Goal: Task Accomplishment & Management: Complete application form

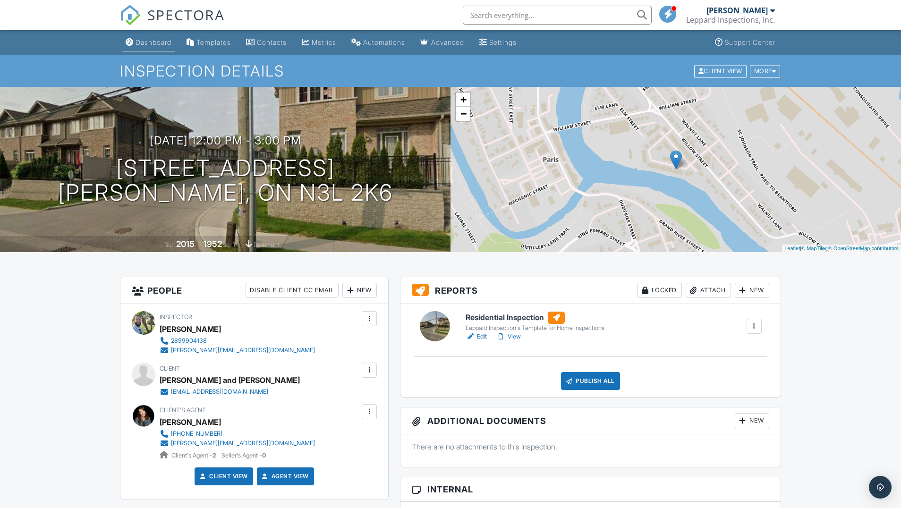
click at [153, 45] on div "Dashboard" at bounding box center [154, 42] width 36 height 8
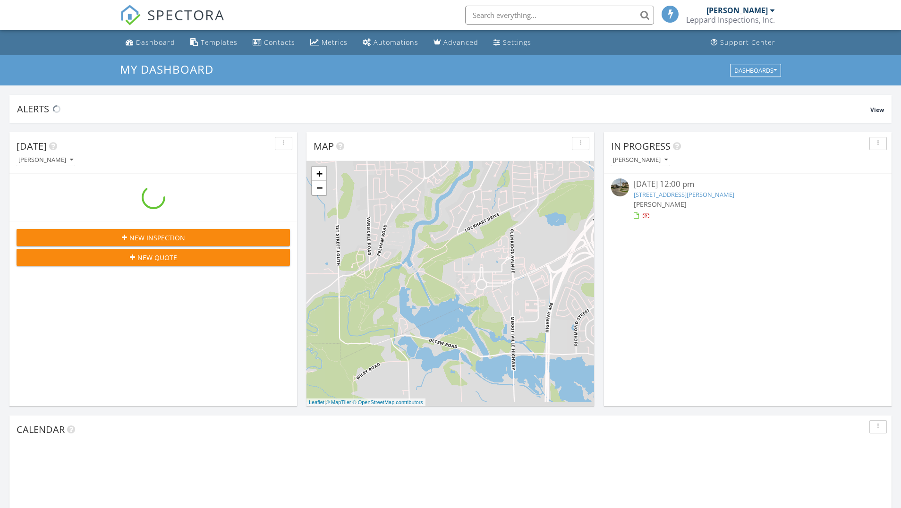
scroll to position [860, 901]
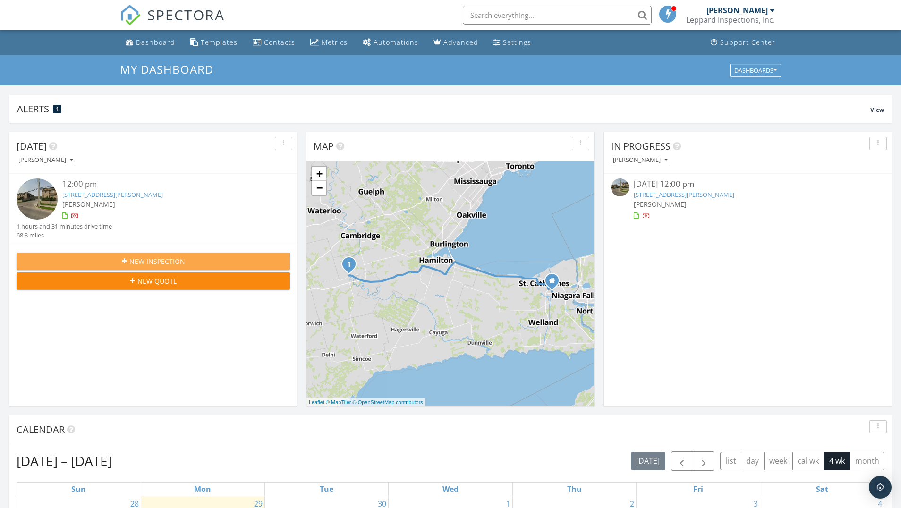
click at [149, 262] on span "New Inspection" at bounding box center [157, 261] width 56 height 10
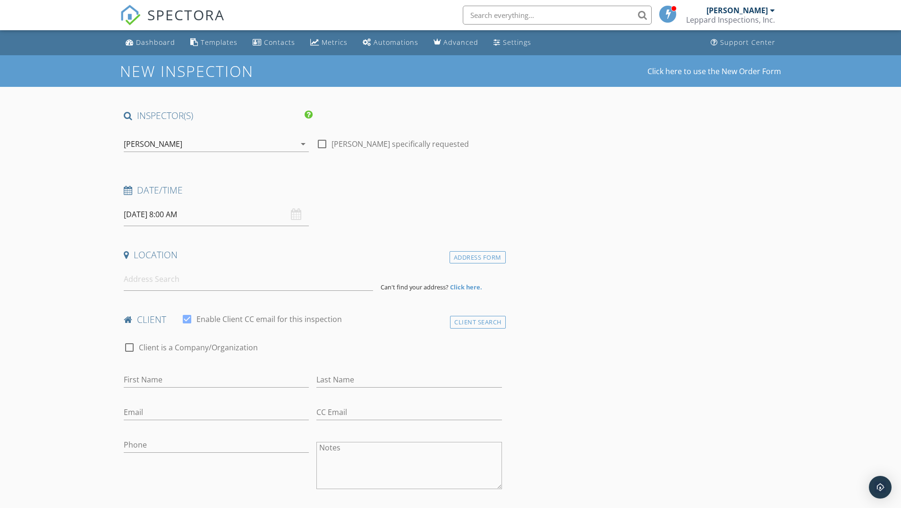
click at [294, 211] on div "09/30/2025 8:00 AM" at bounding box center [216, 214] width 185 height 23
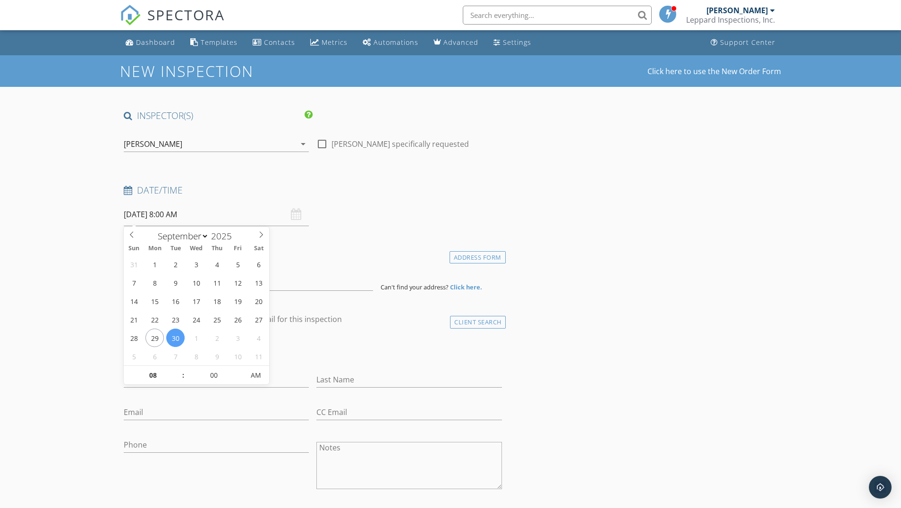
click at [175, 215] on input "09/30/2025 8:00 AM" at bounding box center [216, 214] width 185 height 23
type input "05"
type input "09/30/2025 8:05 AM"
click at [238, 370] on span at bounding box center [239, 370] width 7 height 9
type input "10"
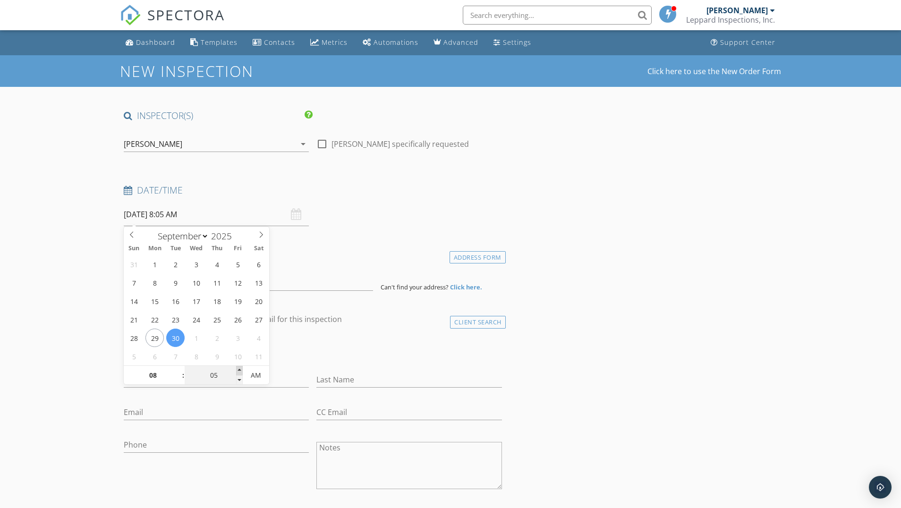
type input "09/30/2025 8:10 AM"
click at [238, 370] on span at bounding box center [239, 370] width 7 height 9
type input "15"
type input "09/30/2025 8:15 AM"
click at [238, 370] on span at bounding box center [239, 370] width 7 height 9
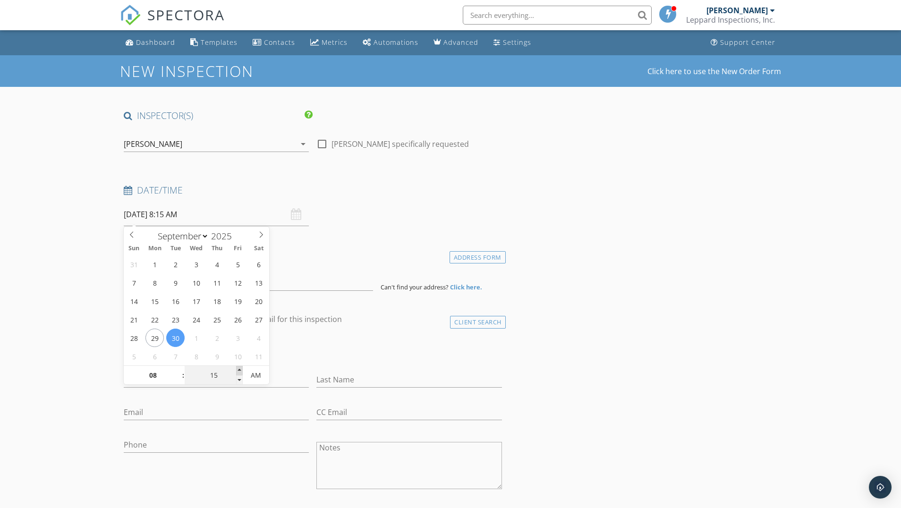
type input "20"
type input "09/30/2025 8:20 AM"
click at [238, 370] on span at bounding box center [239, 370] width 7 height 9
type input "25"
type input "09/30/2025 8:25 AM"
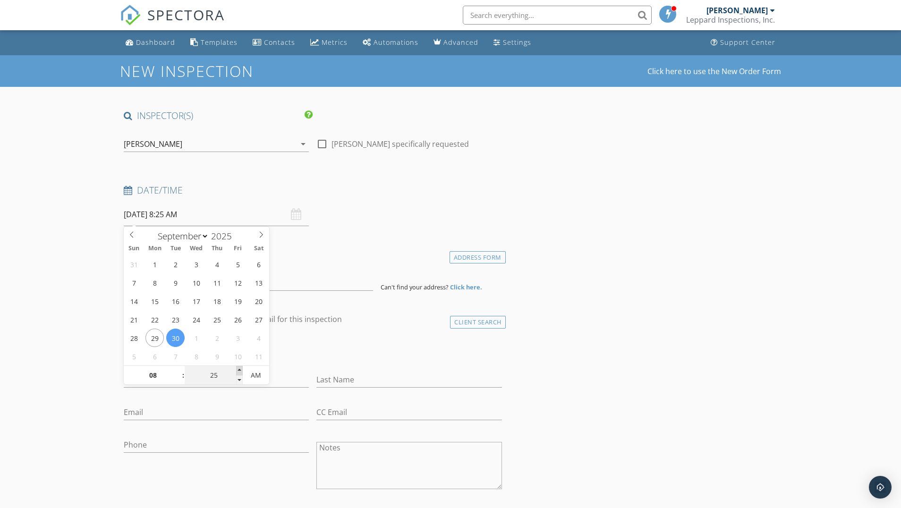
click at [238, 370] on span at bounding box center [239, 370] width 7 height 9
type input "30"
type input "[DATE] 8:30 AM"
click at [238, 370] on span at bounding box center [239, 370] width 7 height 9
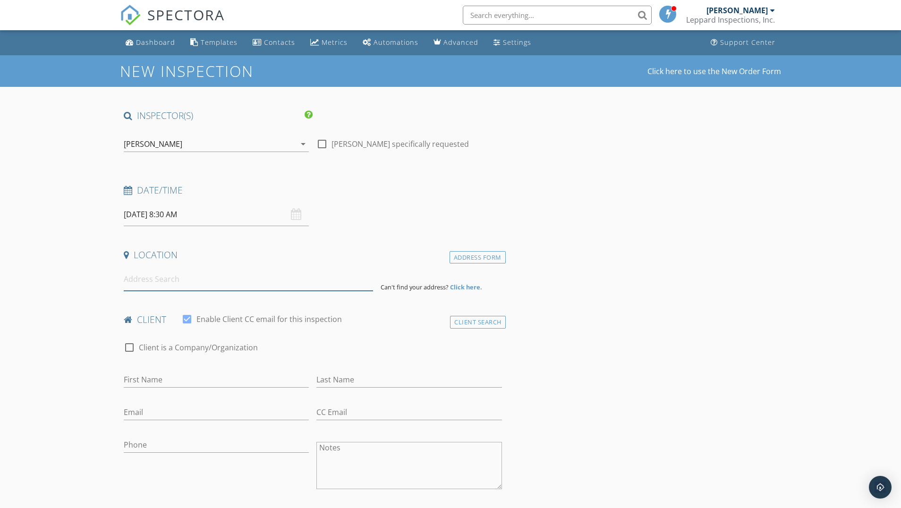
click at [153, 277] on input at bounding box center [248, 279] width 249 height 23
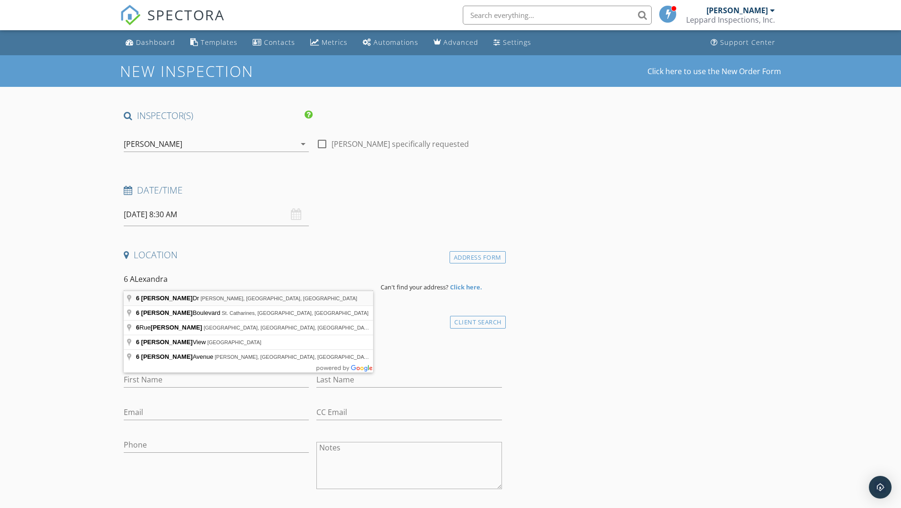
type input "6 Alexandra Dr, Thorold, ON, Canada"
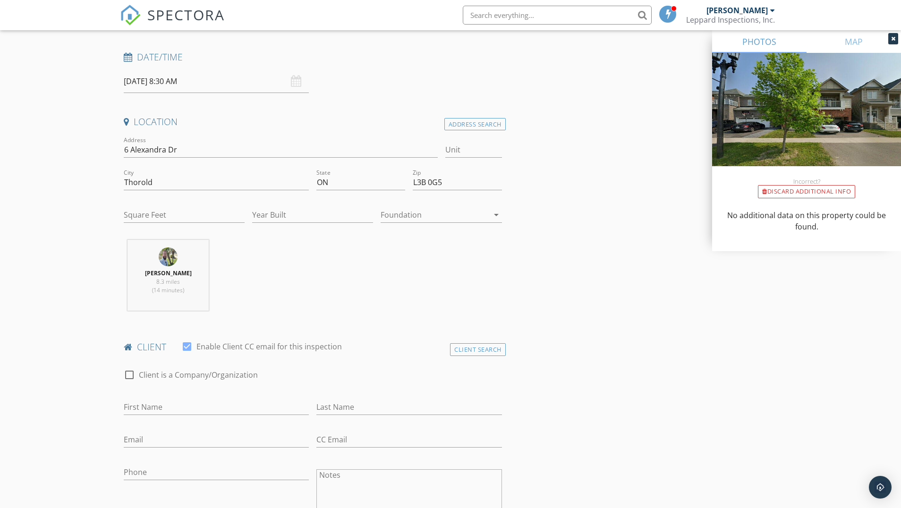
scroll to position [145, 0]
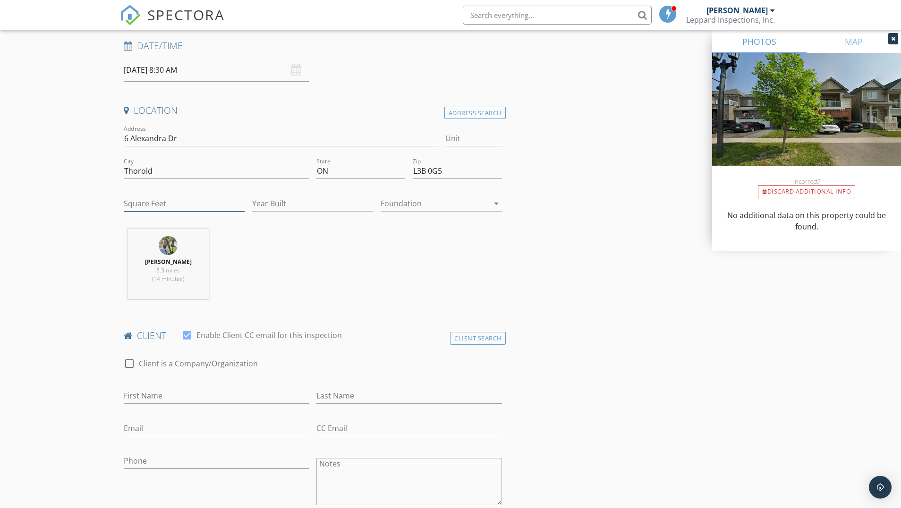
click at [174, 202] on input "Square Feet" at bounding box center [184, 204] width 121 height 16
type input "2500"
click at [283, 202] on input "Year Built" at bounding box center [312, 204] width 121 height 16
click at [434, 201] on div at bounding box center [435, 203] width 108 height 15
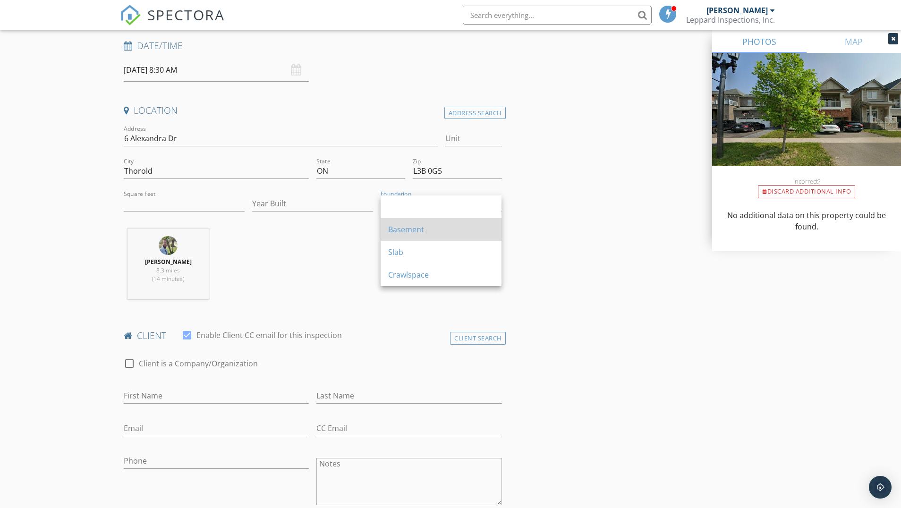
click at [427, 228] on div "Basement" at bounding box center [441, 229] width 106 height 11
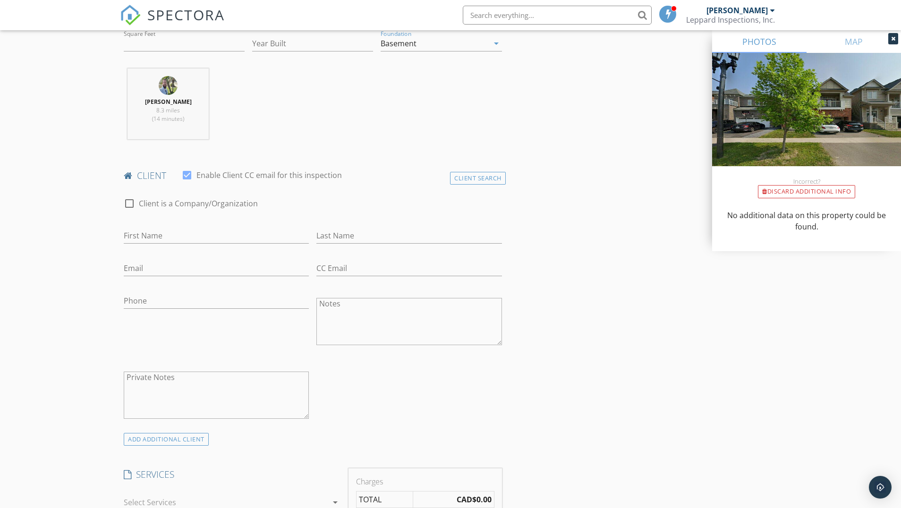
scroll to position [314, 0]
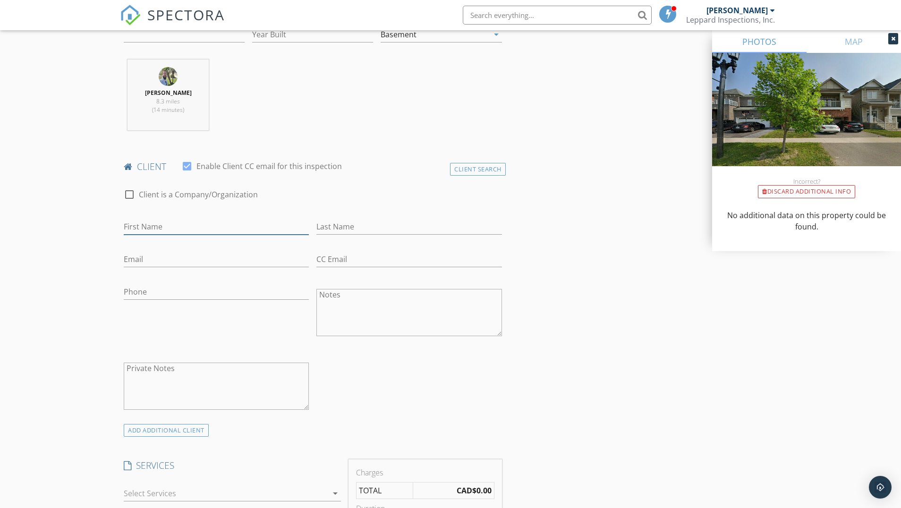
click at [173, 222] on input "First Name" at bounding box center [216, 227] width 185 height 16
type input "Rohit"
click at [338, 226] on input "Last Name" at bounding box center [408, 227] width 185 height 16
paste input "[PERSON_NAME]"
type input "[PERSON_NAME]"
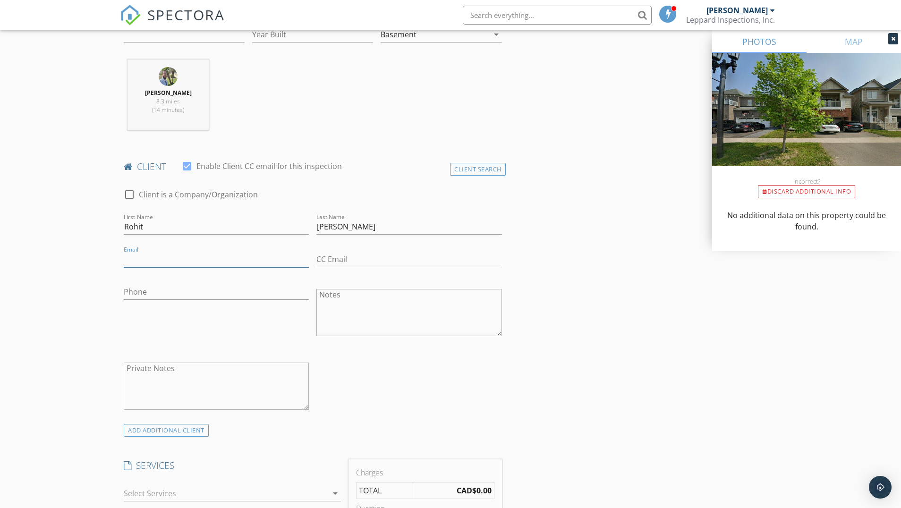
click at [160, 259] on input "Email" at bounding box center [216, 260] width 185 height 16
paste input "Rohit.bhandurge@gmail.com"
type input "Rohit.bhandurge@gmail.com"
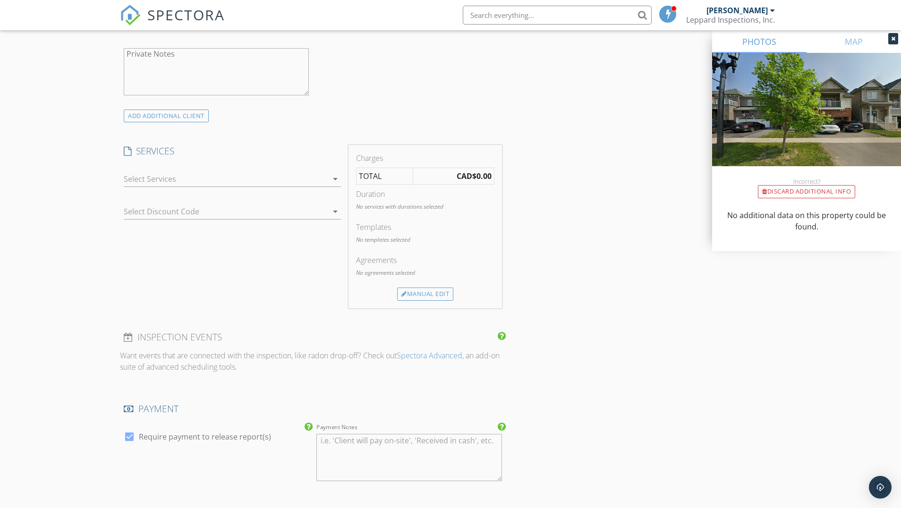
scroll to position [633, 0]
click at [166, 176] on div at bounding box center [226, 174] width 204 height 15
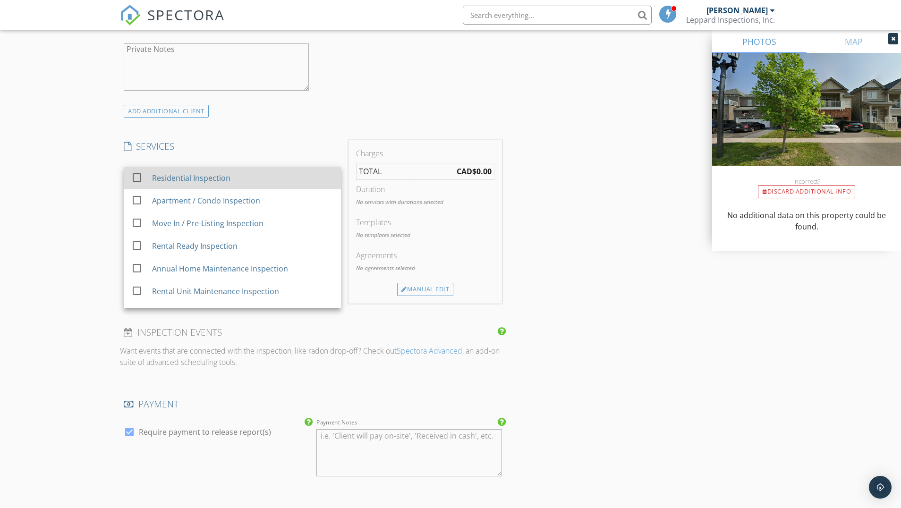
click at [156, 176] on div "Residential Inspection" at bounding box center [191, 177] width 78 height 11
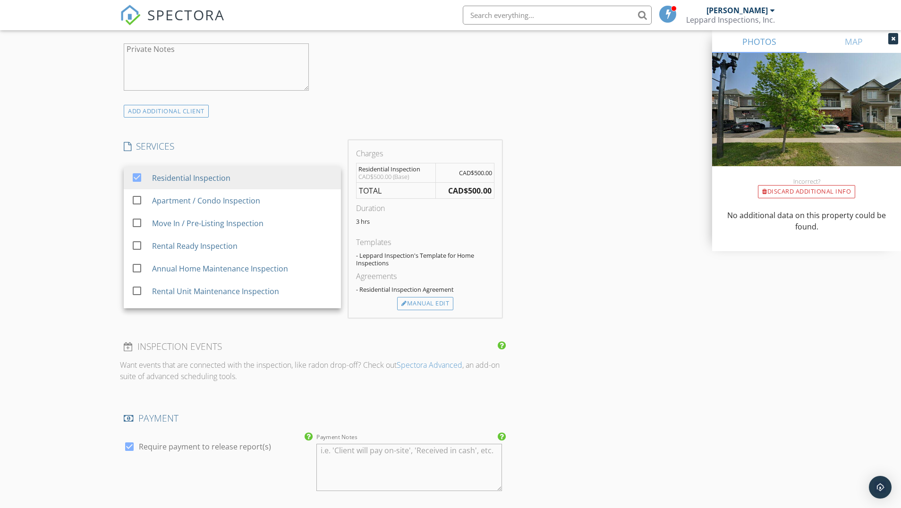
click at [100, 242] on div "New Inspection Click here to use the New Order Form INSPECTOR(S) check_box Fred…" at bounding box center [450, 225] width 901 height 1607
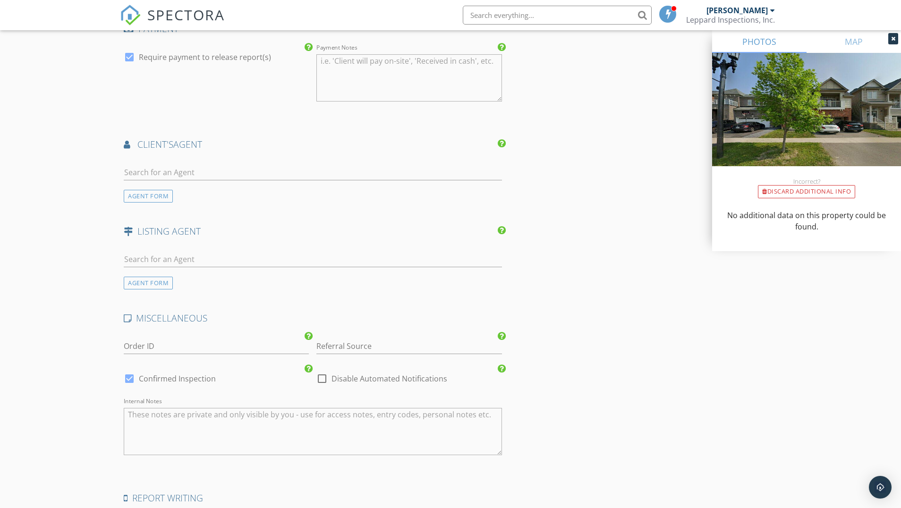
scroll to position [1031, 0]
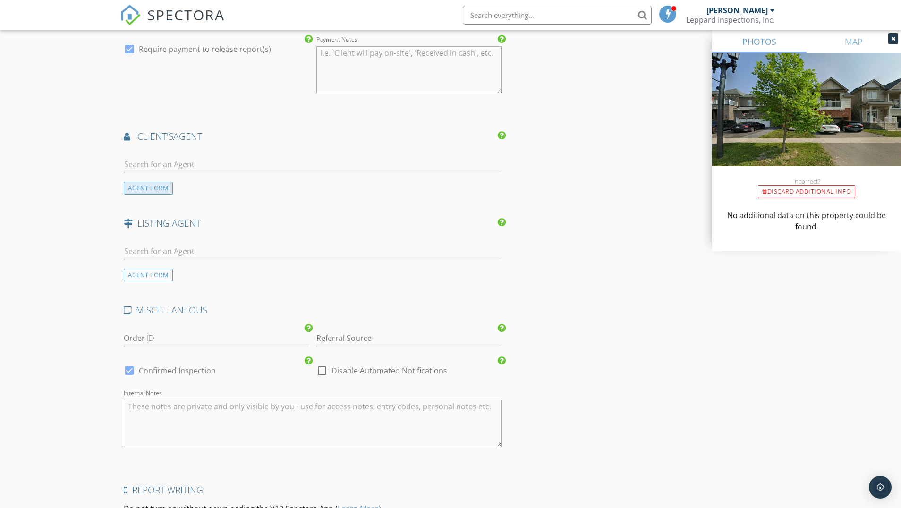
click at [145, 188] on div "AGENT FORM" at bounding box center [148, 188] width 49 height 13
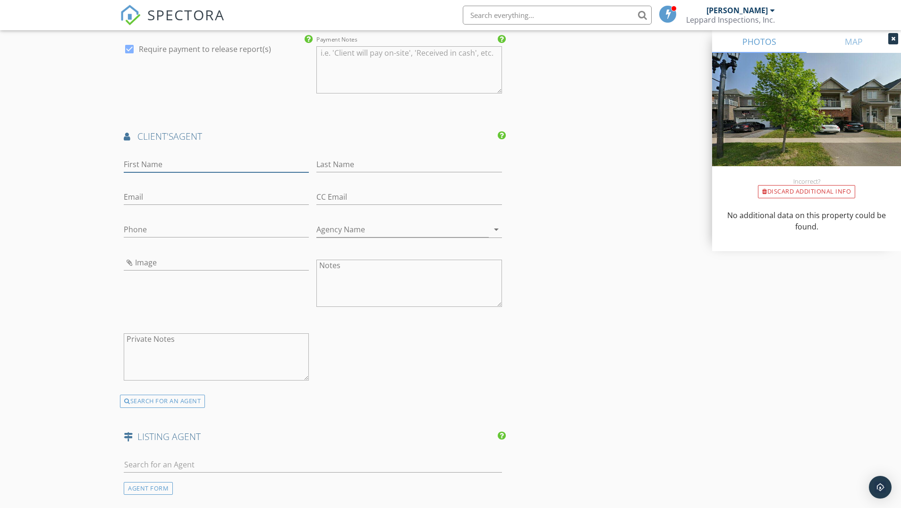
click at [156, 162] on input "First Name" at bounding box center [216, 165] width 185 height 16
type input "Rohit"
type input "[PERSON_NAME]"
click at [177, 193] on input "Email" at bounding box center [216, 197] width 185 height 16
paste input "RohitLuxuryHomes@gmail.com"
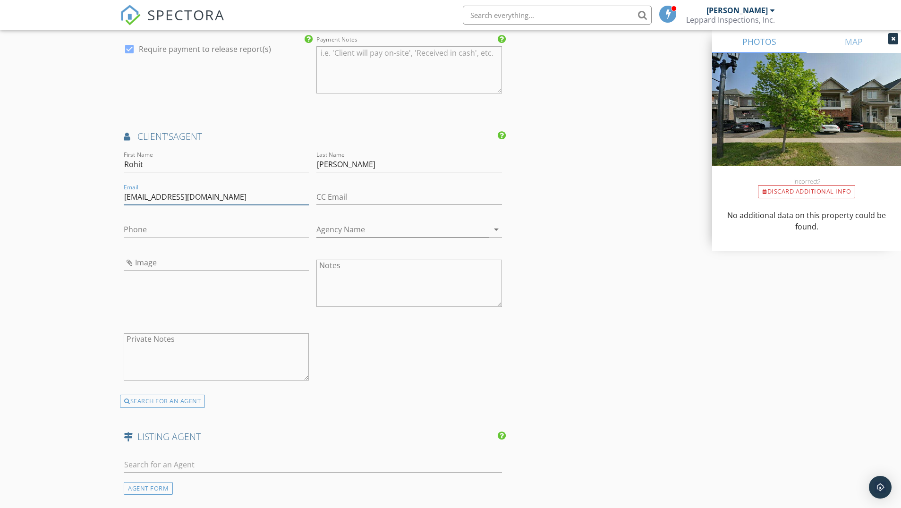
type input "RohitLuxuryHomes@gmail.com"
click at [189, 222] on input "Phone" at bounding box center [216, 230] width 185 height 16
paste input "[PHONE_NUMBER]"
type input "[PHONE_NUMBER]"
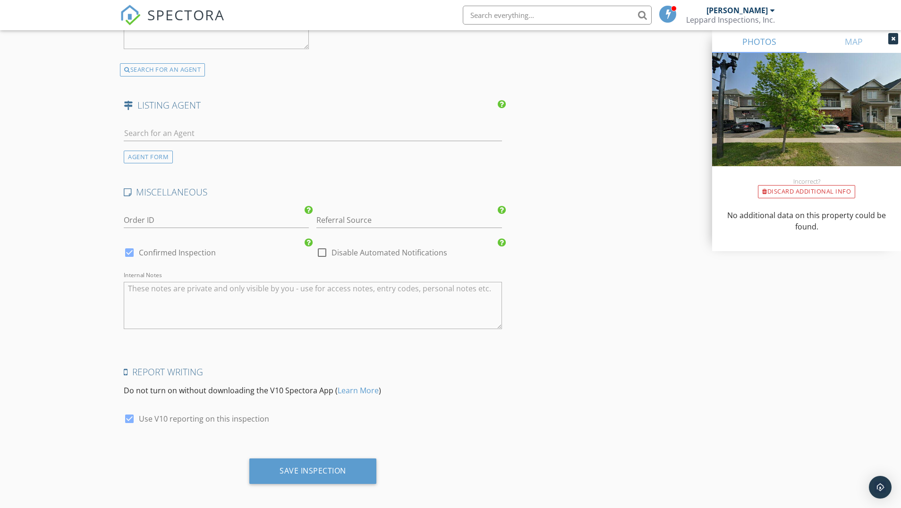
scroll to position [1364, 0]
click at [392, 219] on input "Referral Source" at bounding box center [408, 219] width 185 height 16
type input "Home Star"
click at [298, 471] on div "Save Inspection" at bounding box center [312, 470] width 127 height 26
